Goal: Information Seeking & Learning: Learn about a topic

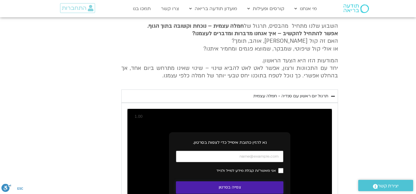
scroll to position [263, 0]
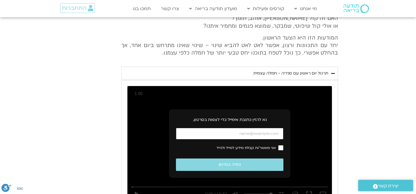
click at [226, 137] on input "כתובת אימייל" at bounding box center [229, 134] width 107 height 12
type input "[EMAIL_ADDRESS][DOMAIN_NAME]"
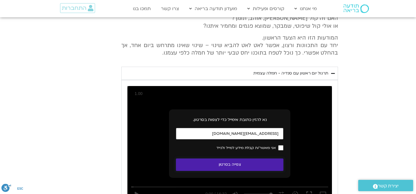
click at [251, 165] on button "צפייה בסרטון" at bounding box center [229, 165] width 107 height 12
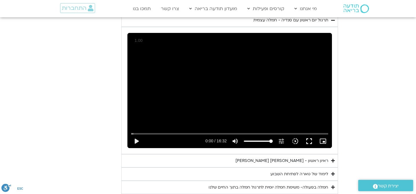
scroll to position [323, 0]
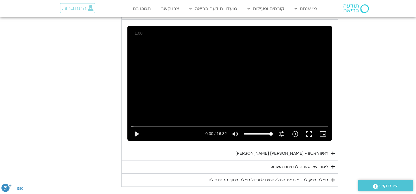
click at [254, 152] on summary "ראיון ראשון - [PERSON_NAME] [PERSON_NAME]" at bounding box center [229, 153] width 217 height 13
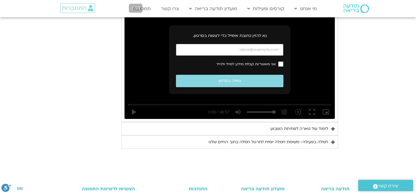
scroll to position [483, 0]
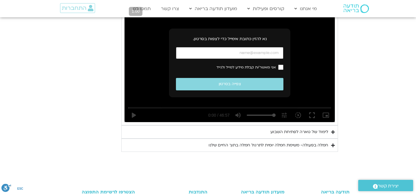
click at [253, 51] on input "כתובת אימייל" at bounding box center [229, 53] width 107 height 12
type input "[EMAIL_ADDRESS][DOMAIN_NAME]"
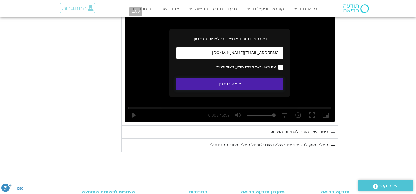
click at [264, 83] on button "צפייה בסרטון" at bounding box center [229, 84] width 107 height 12
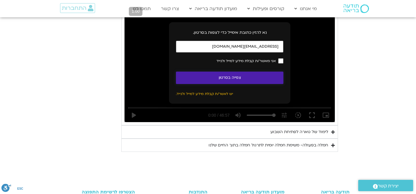
click at [258, 76] on button "צפייה בסרטון" at bounding box center [229, 78] width 107 height 12
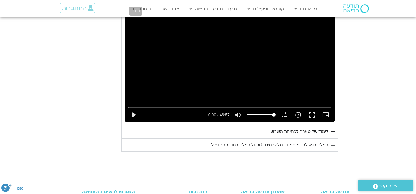
scroll to position [493, 0]
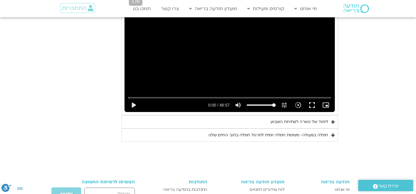
click at [275, 124] on div "לימוד של טארה לפתיחת השבוע" at bounding box center [299, 121] width 58 height 7
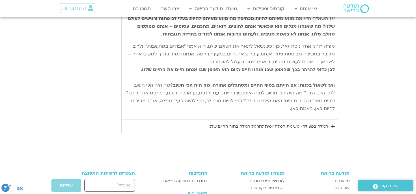
scroll to position [757, 0]
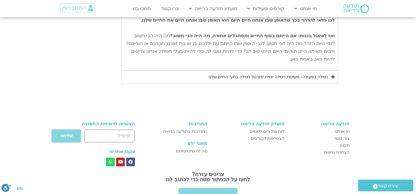
click at [306, 74] on div "חמלה בפעולה- משימת חמלה יומית לתרגול חמלה בתוך החיים שלנו" at bounding box center [268, 77] width 120 height 7
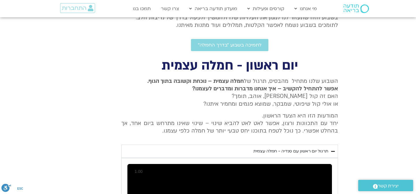
scroll to position [0, 0]
